Goal: Book appointment/travel/reservation

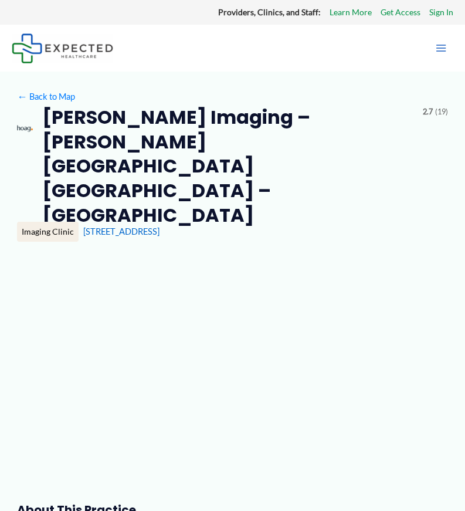
type input "**********"
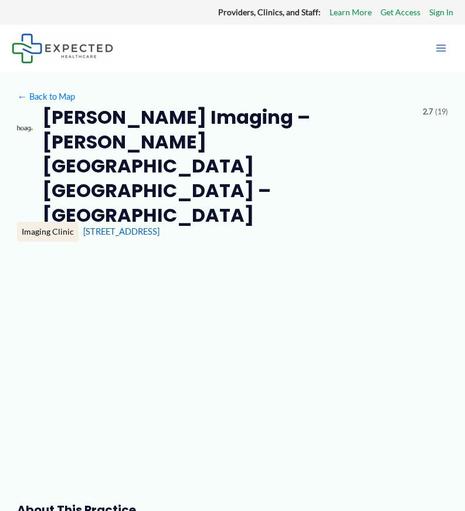
type input "**********"
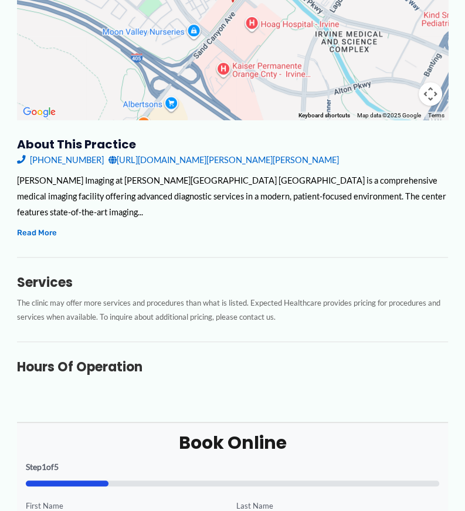
scroll to position [281, 0]
